Goal: Check status

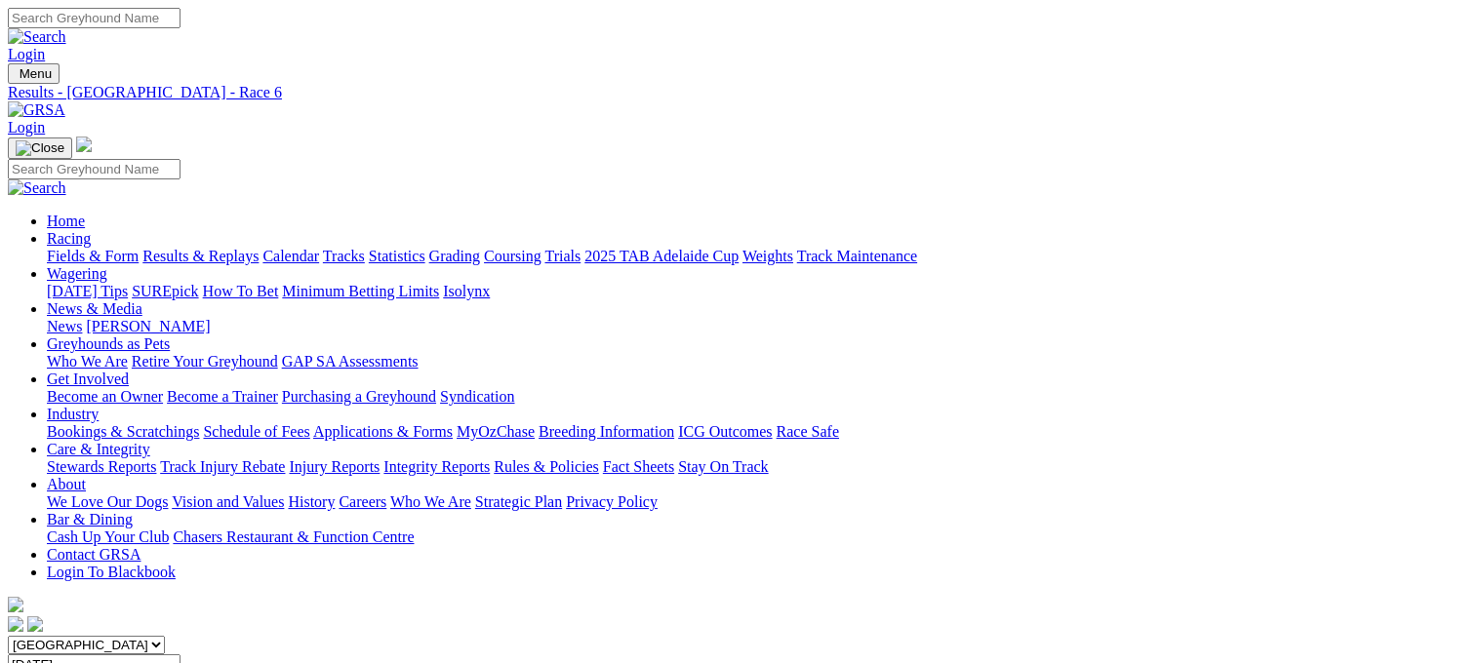
click at [180, 655] on input "[DATE]" at bounding box center [94, 665] width 173 height 20
type input "[DATE]"
click at [165, 636] on select "South Australia New South Wales Northern Territory Queensland Tasmania Victoria…" at bounding box center [86, 645] width 157 height 19
select select "TAS"
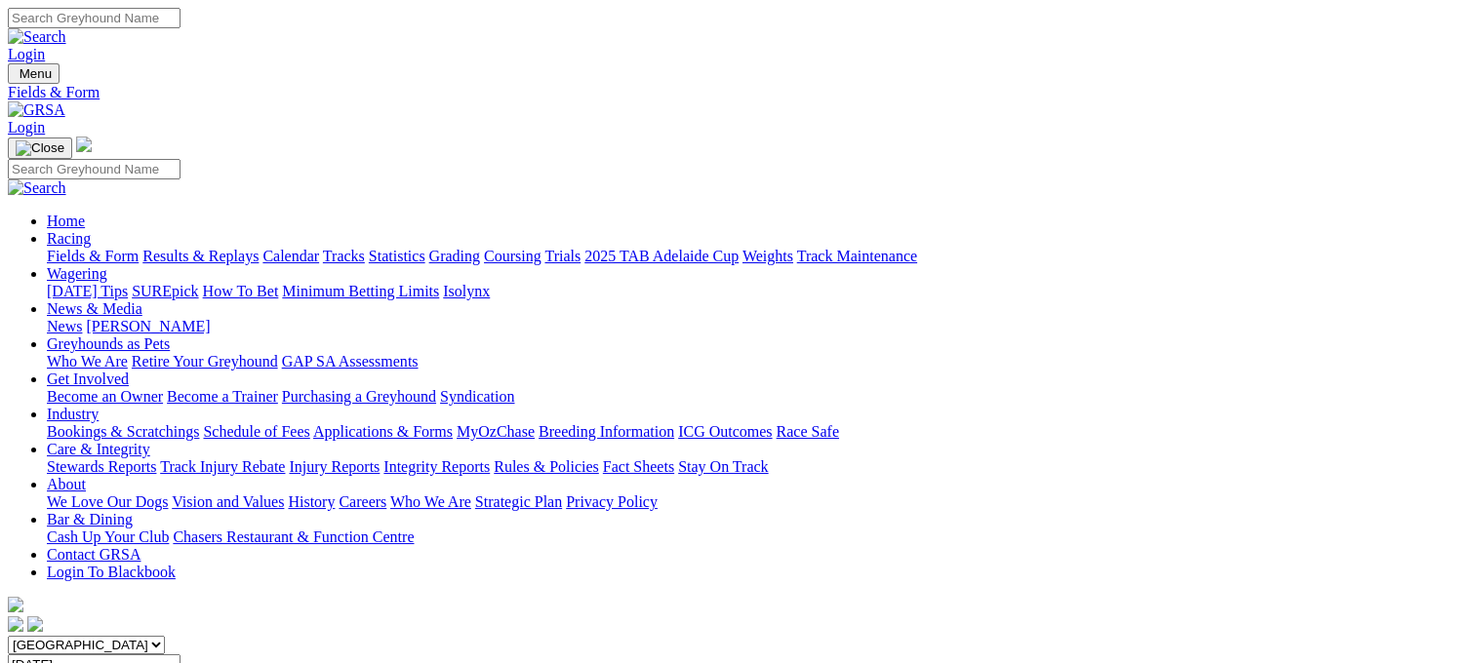
click at [131, 636] on select "South Australia New South Wales Northern Territory Queensland Tasmania Victoria…" at bounding box center [86, 645] width 157 height 19
